Goal: Check status: Check status

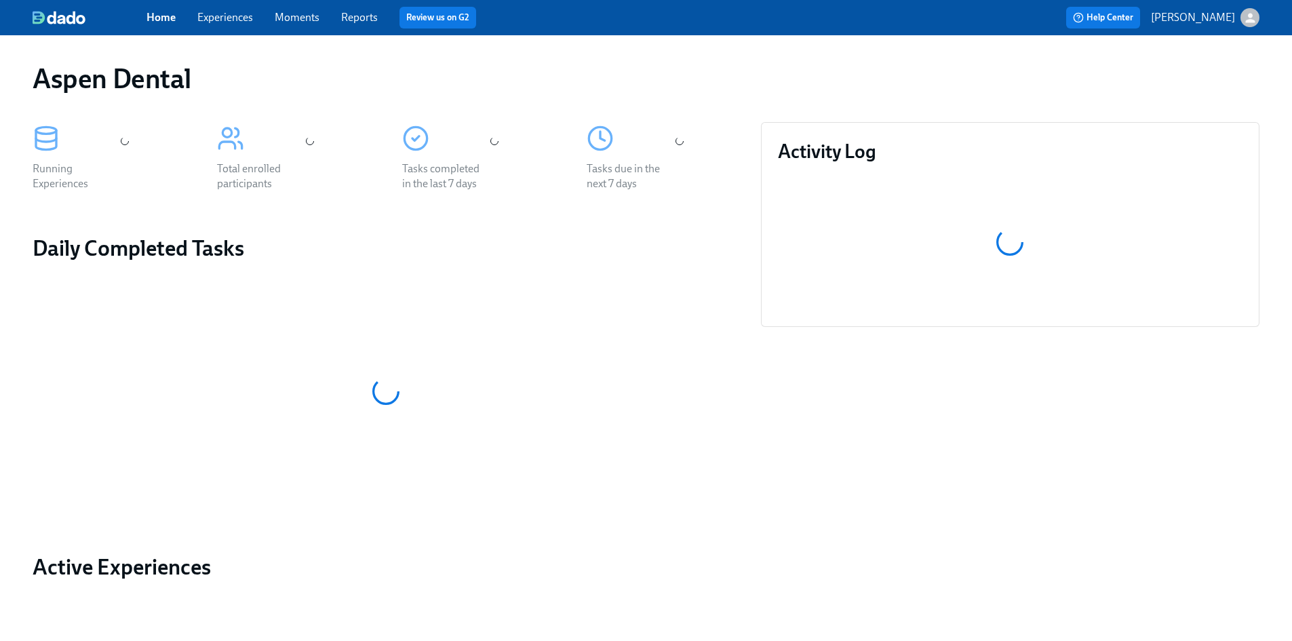
click at [364, 17] on link "Reports" at bounding box center [359, 17] width 37 height 13
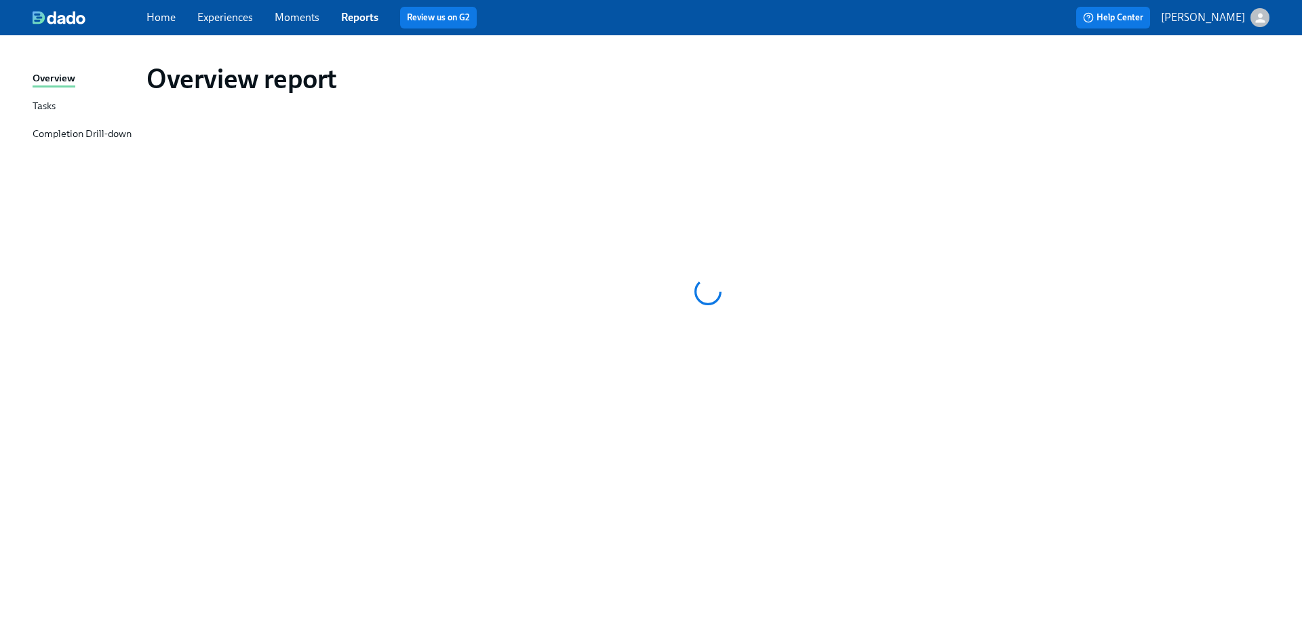
click at [373, 20] on link "Reports" at bounding box center [359, 17] width 37 height 13
click at [363, 16] on link "Reports" at bounding box center [359, 17] width 37 height 13
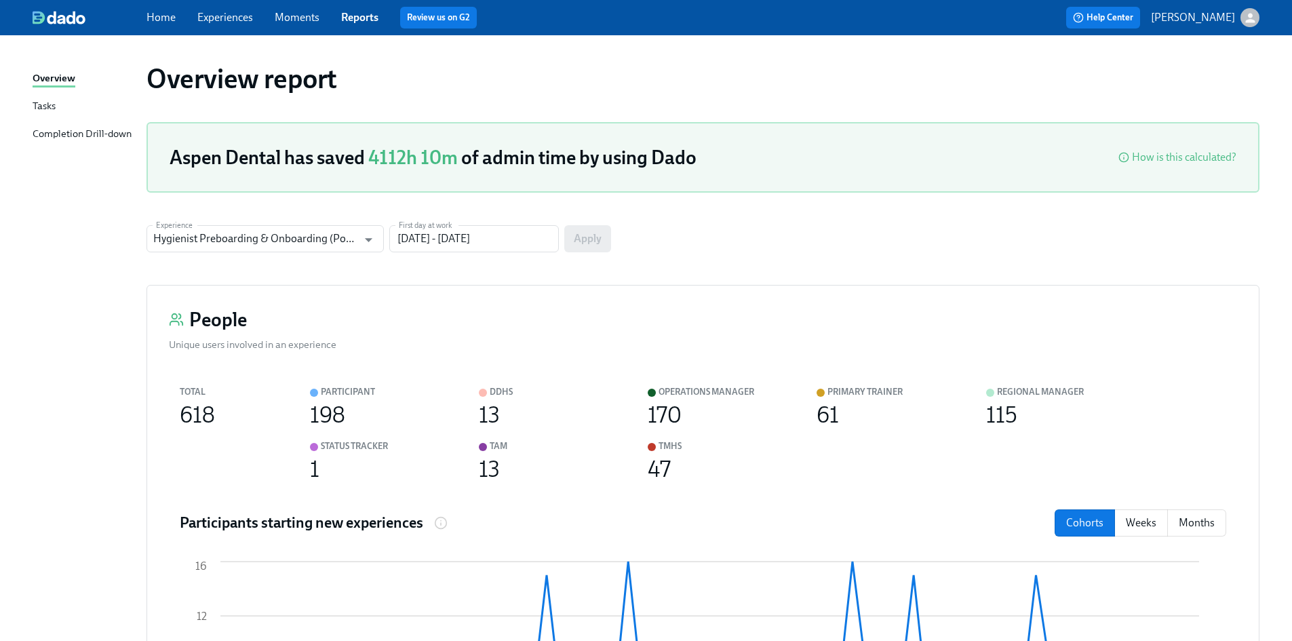
click at [95, 130] on div "Completion Drill-down" at bounding box center [82, 134] width 99 height 17
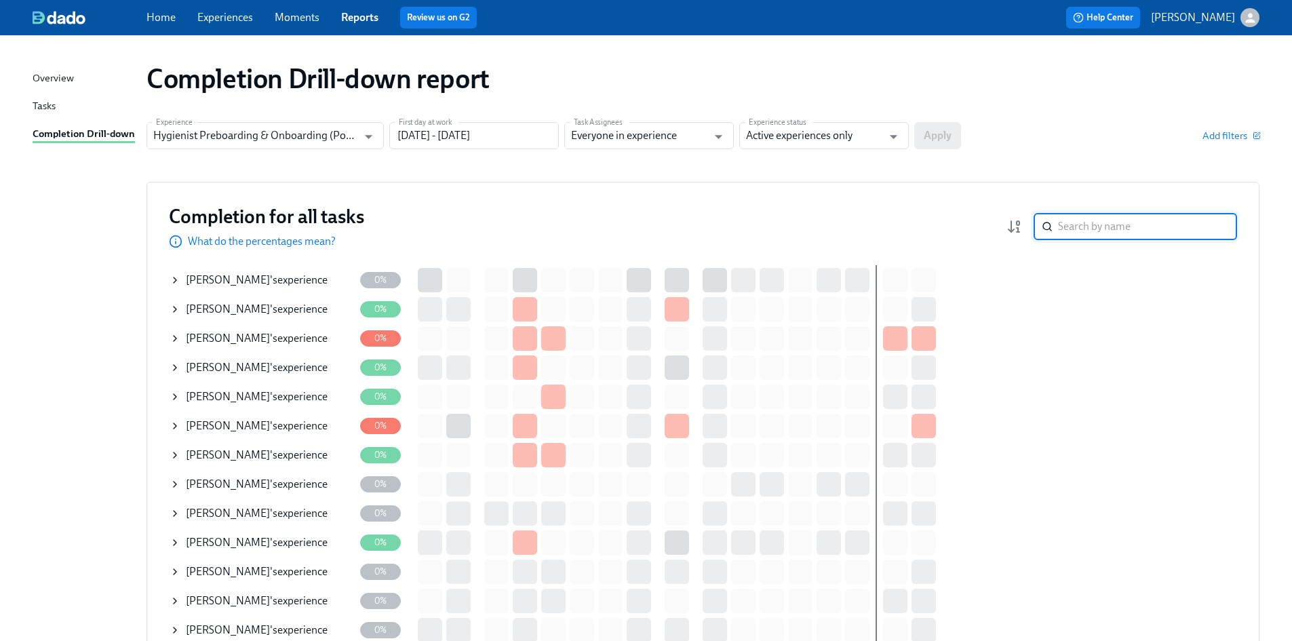
click at [1092, 222] on input "search" at bounding box center [1147, 226] width 179 height 27
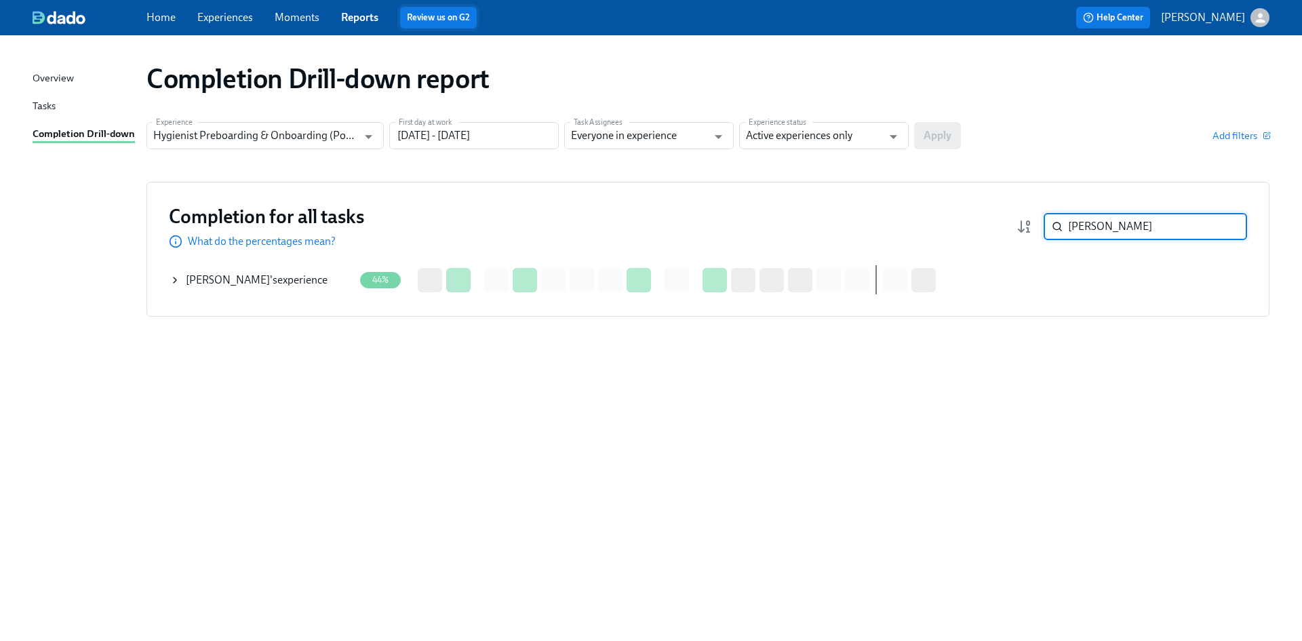
type input "Erin Lewis"
click at [868, 135] on input "Active experiences only" at bounding box center [814, 135] width 136 height 27
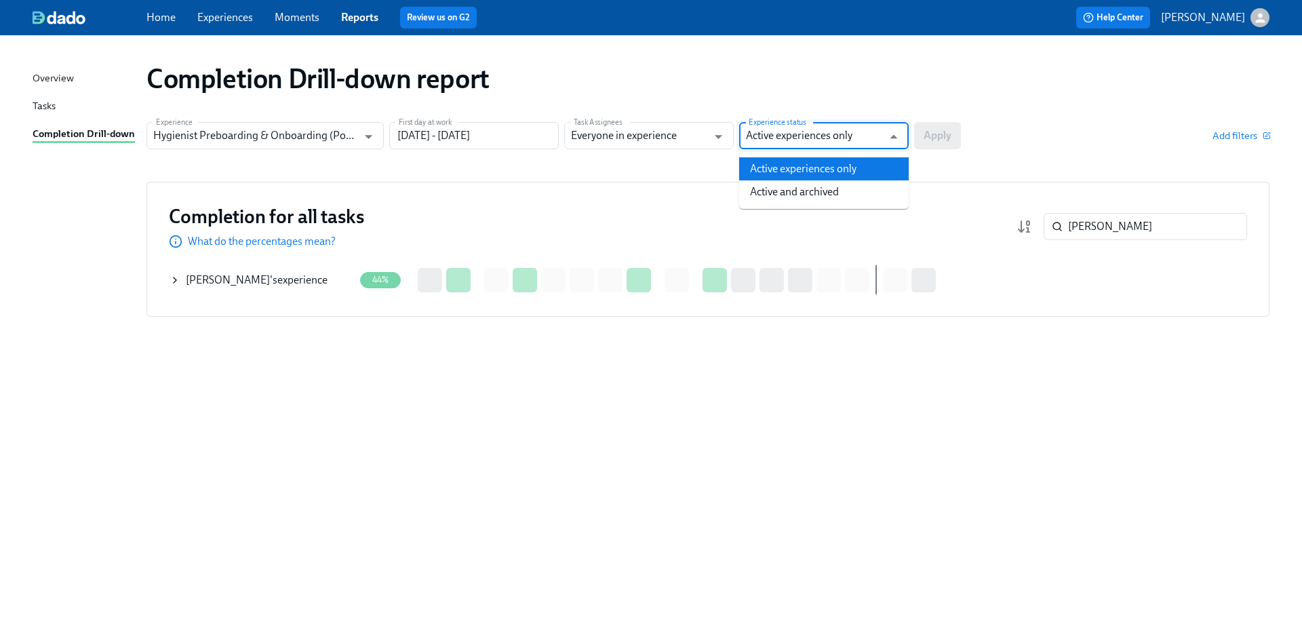
click at [692, 66] on div "Completion Drill-down report" at bounding box center [707, 78] width 1123 height 33
